Goal: Transaction & Acquisition: Purchase product/service

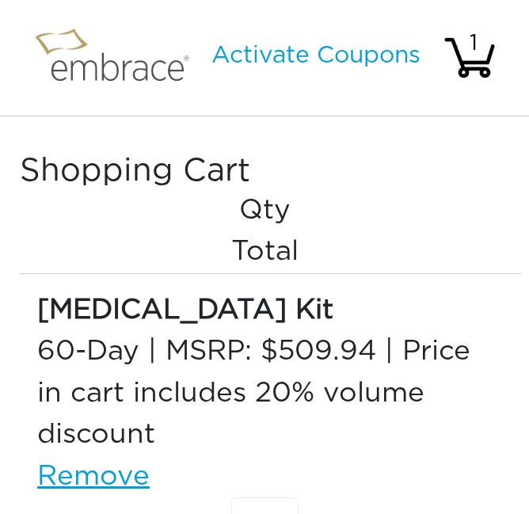
click at [140, 70] on img at bounding box center [119, 58] width 182 height 76
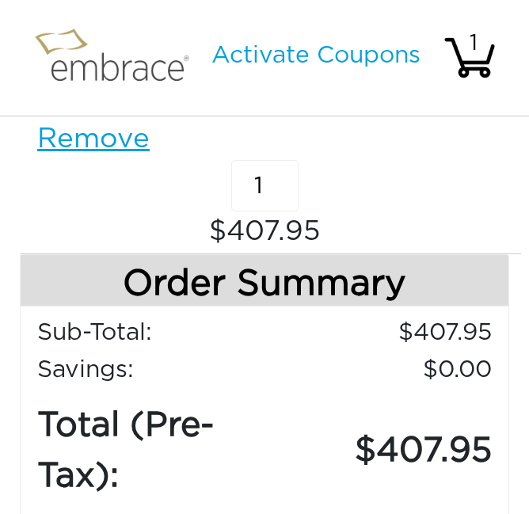
scroll to position [338, 0]
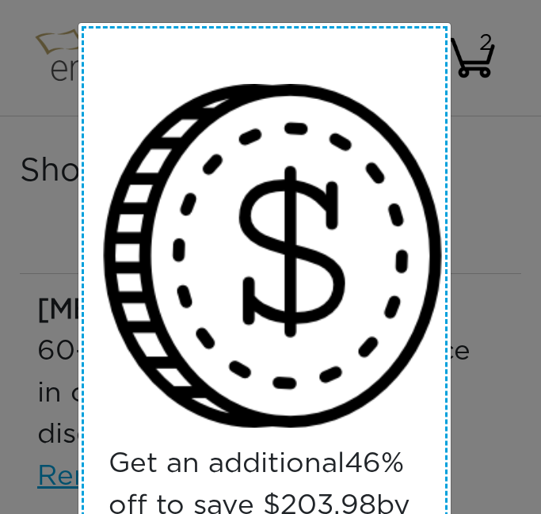
click at [83, 97] on div "Get an additional 46 % off to save $ 203.98 by entering your email and phone nu…" at bounding box center [265, 422] width 366 height 792
click at [89, 17] on div "Get an additional 46 % off to save $ 203.98 by entering your email and phone nu…" at bounding box center [270, 257] width 541 height 514
click at [459, 94] on div "Get an additional 48 % off to save $ 407.95 by entering your email and phone nu…" at bounding box center [270, 257] width 541 height 514
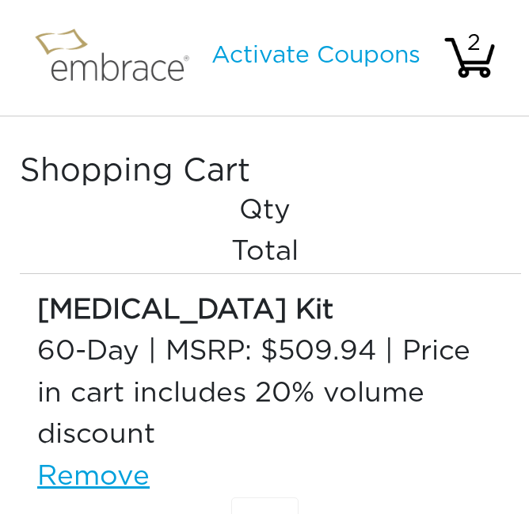
click at [457, 56] on div "2" at bounding box center [473, 43] width 55 height 33
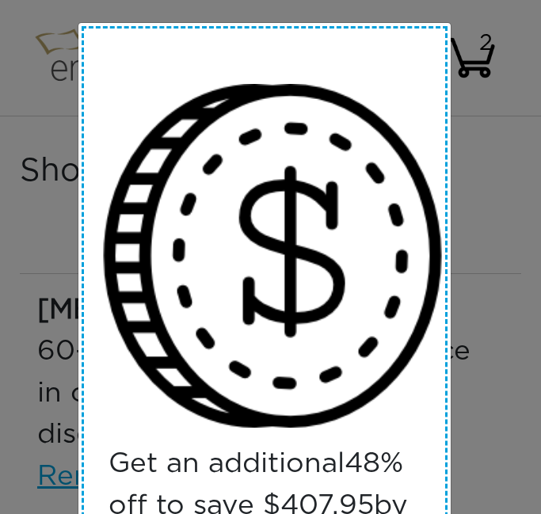
click at [505, 203] on div "Get an additional 48 % off to save $ 407.95 by entering your email and phone nu…" at bounding box center [270, 257] width 541 height 514
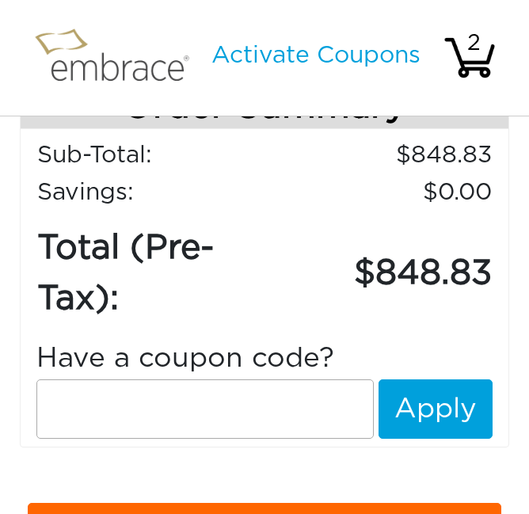
scroll to position [751, 0]
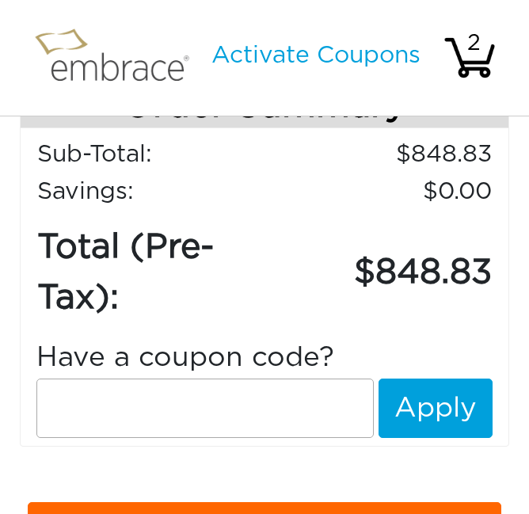
paste input "EXTRACREDIT"
click at [217, 413] on input "text" at bounding box center [205, 408] width 338 height 59
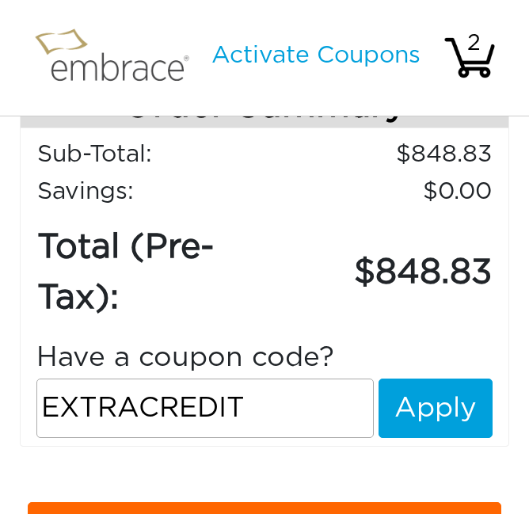
type input "EXTRACREDIT"
click at [413, 424] on button "Apply" at bounding box center [436, 408] width 114 height 59
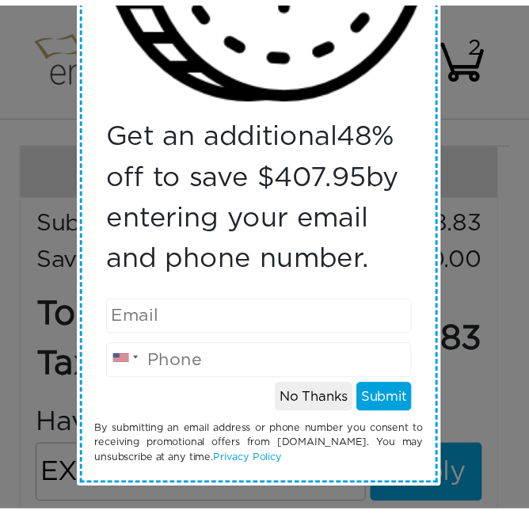
scroll to position [345, 0]
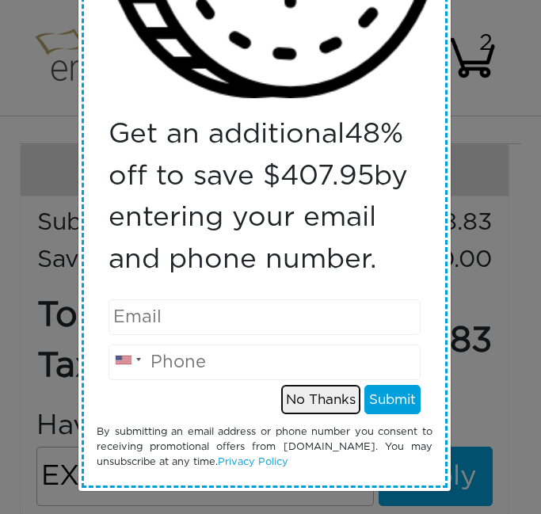
click at [326, 414] on button "No Thanks" at bounding box center [320, 400] width 79 height 30
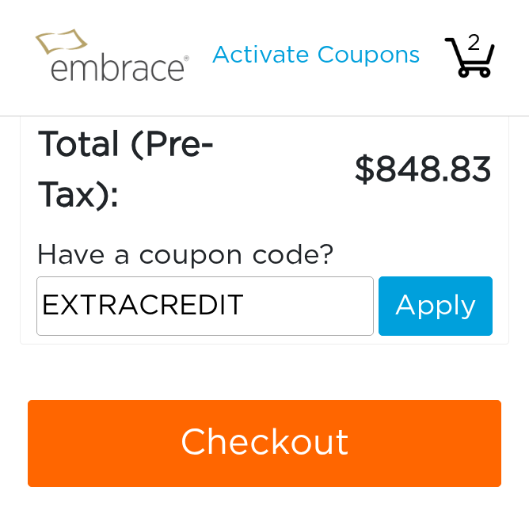
scroll to position [854, 0]
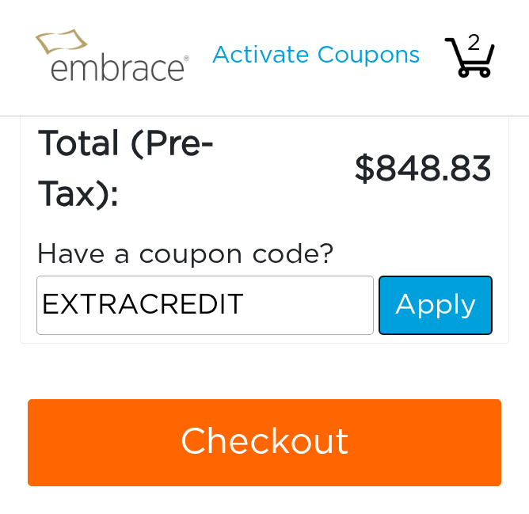
click at [414, 300] on button "Apply" at bounding box center [436, 305] width 114 height 59
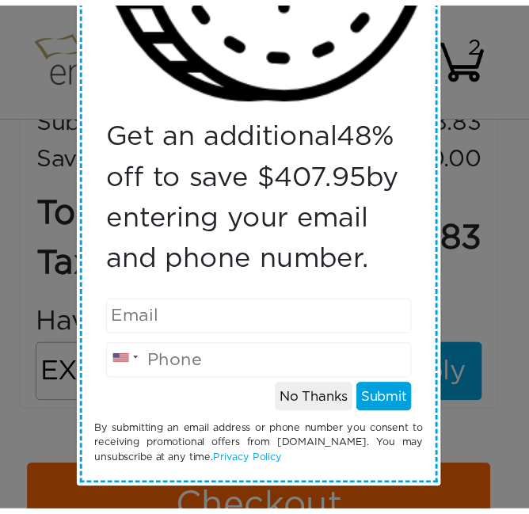
scroll to position [362, 0]
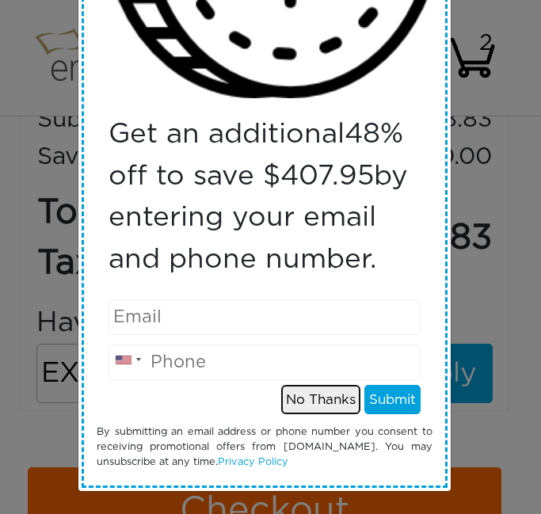
click at [311, 405] on button "No Thanks" at bounding box center [320, 400] width 79 height 30
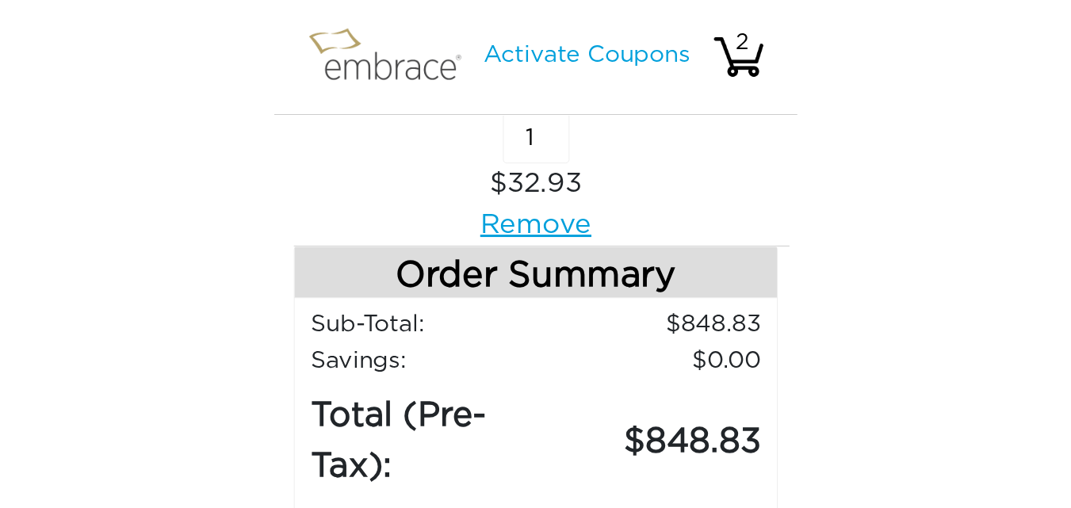
scroll to position [62, 0]
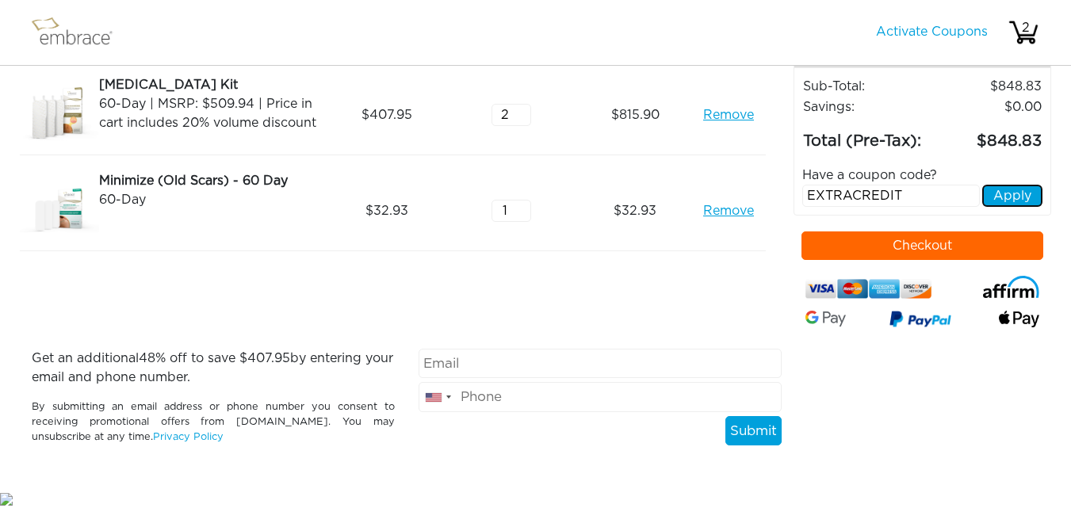
click at [541, 190] on button "Apply" at bounding box center [1012, 196] width 60 height 22
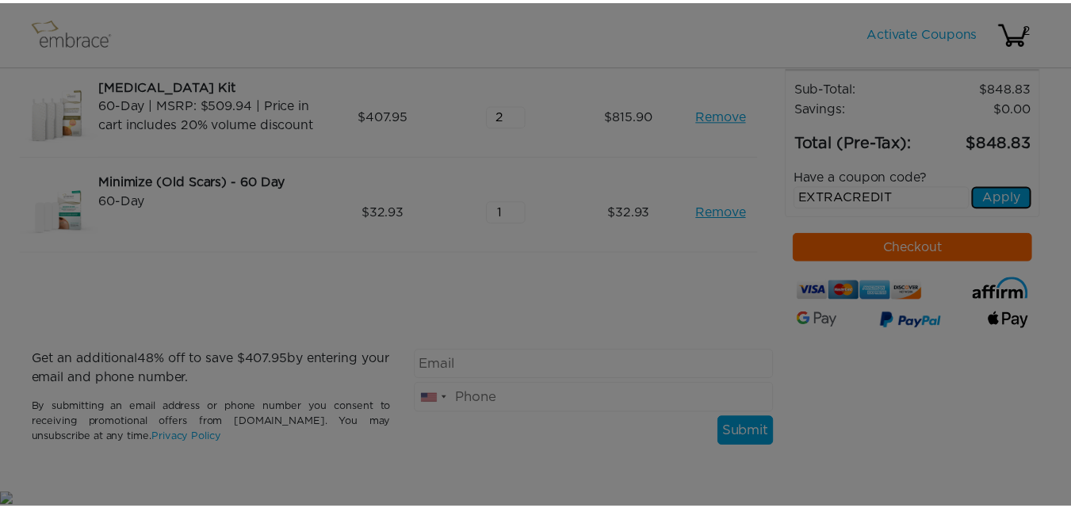
scroll to position [0, 0]
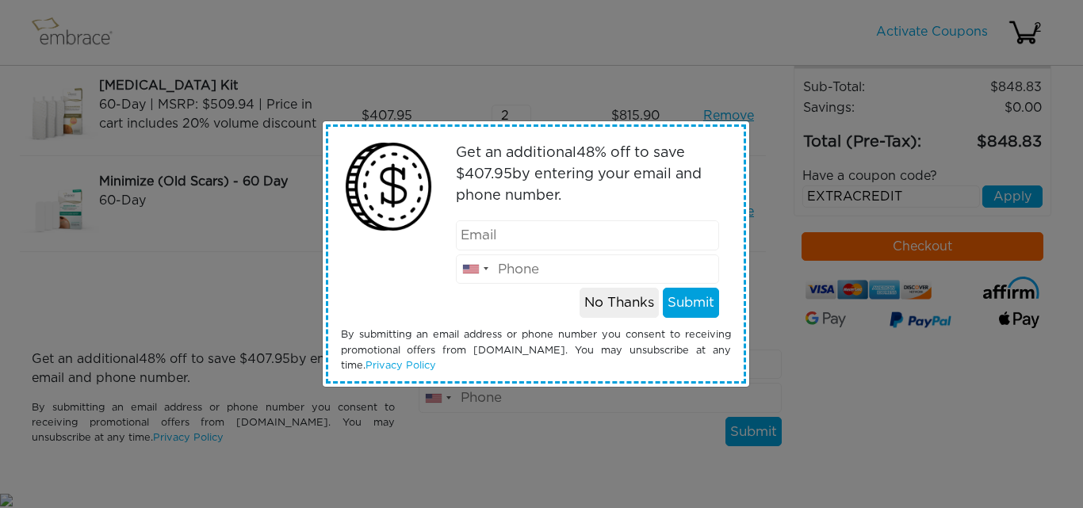
click at [541, 320] on div "Get an additional 48 % off to save $ 407.95 by entering your email and phone nu…" at bounding box center [536, 254] width 414 height 254
click at [541, 304] on button "No Thanks" at bounding box center [618, 303] width 79 height 30
